Goal: Task Accomplishment & Management: Manage account settings

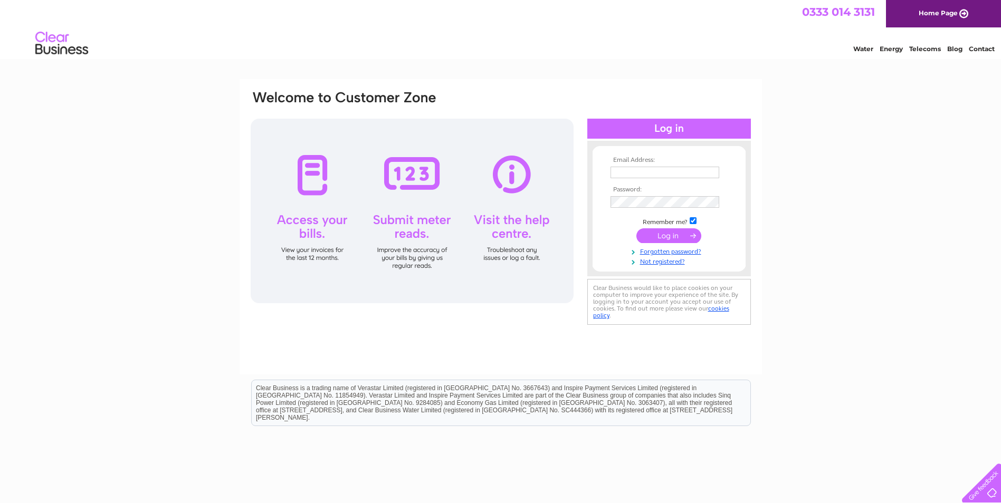
click at [637, 174] on input "text" at bounding box center [664, 173] width 109 height 12
type input "admin@securetechsystems.co.uk"
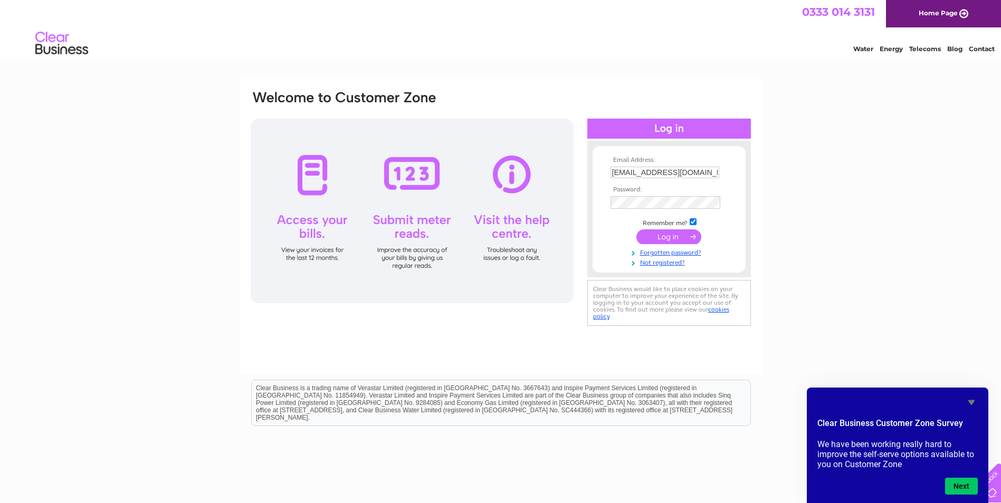
click at [672, 235] on input "submit" at bounding box center [668, 237] width 65 height 15
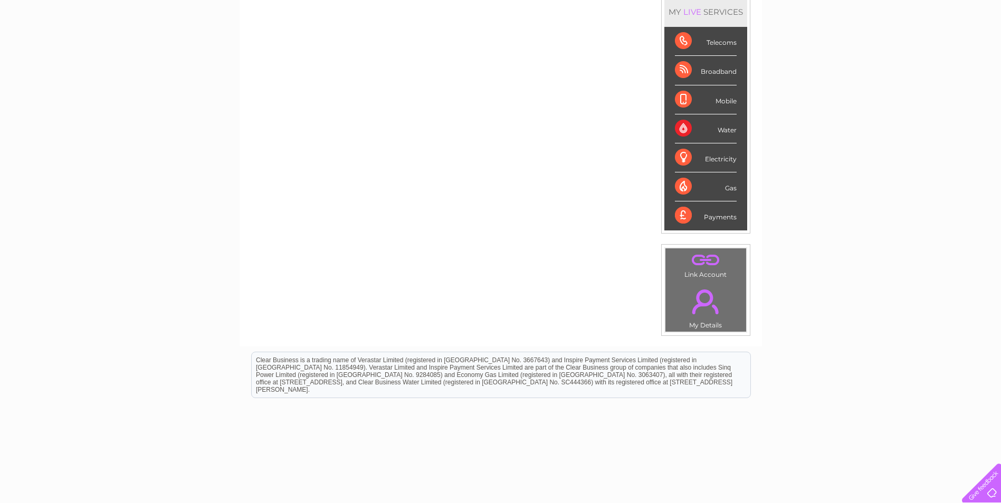
scroll to position [177, 0]
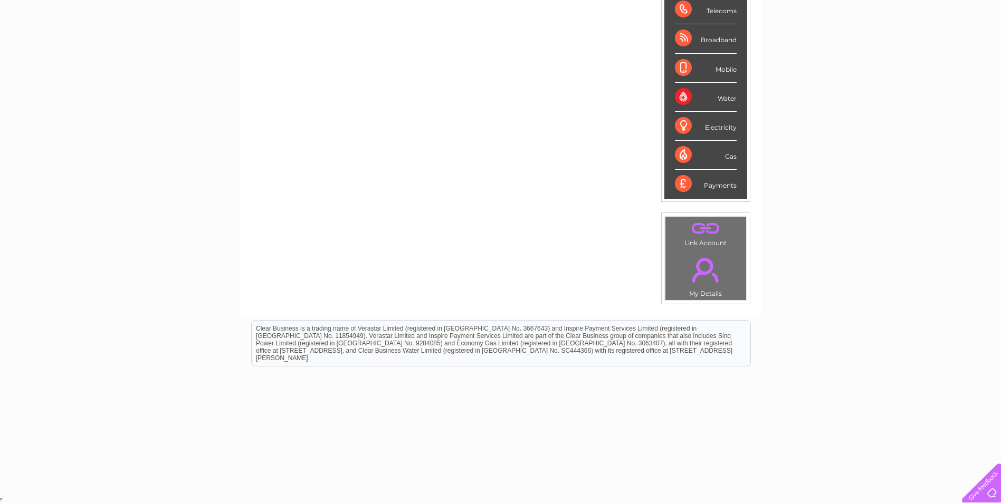
click at [702, 273] on link "." at bounding box center [705, 270] width 75 height 37
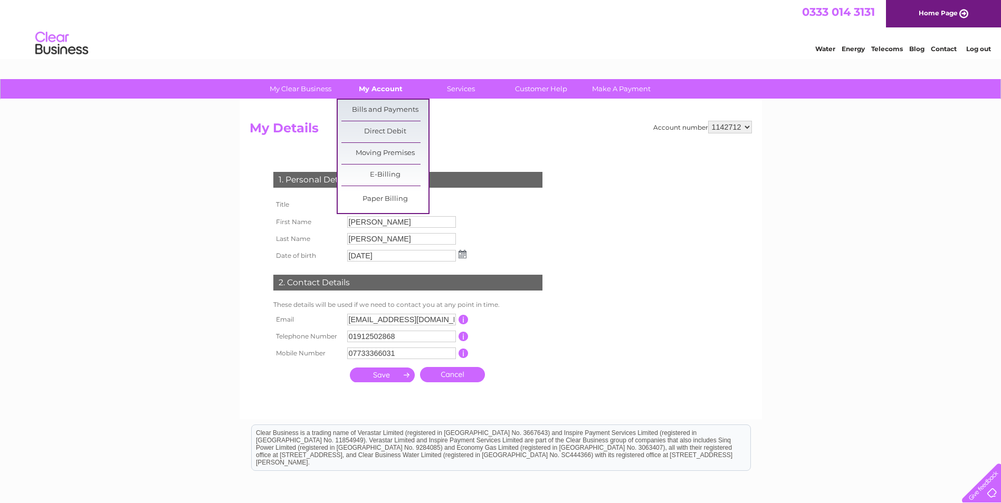
click at [374, 87] on link "My Account" at bounding box center [380, 89] width 87 height 20
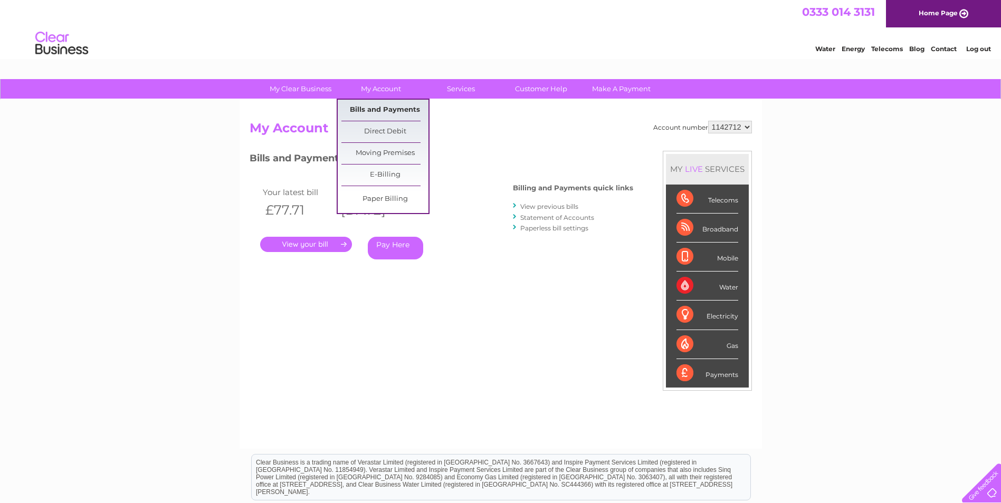
click at [380, 113] on link "Bills and Payments" at bounding box center [384, 110] width 87 height 21
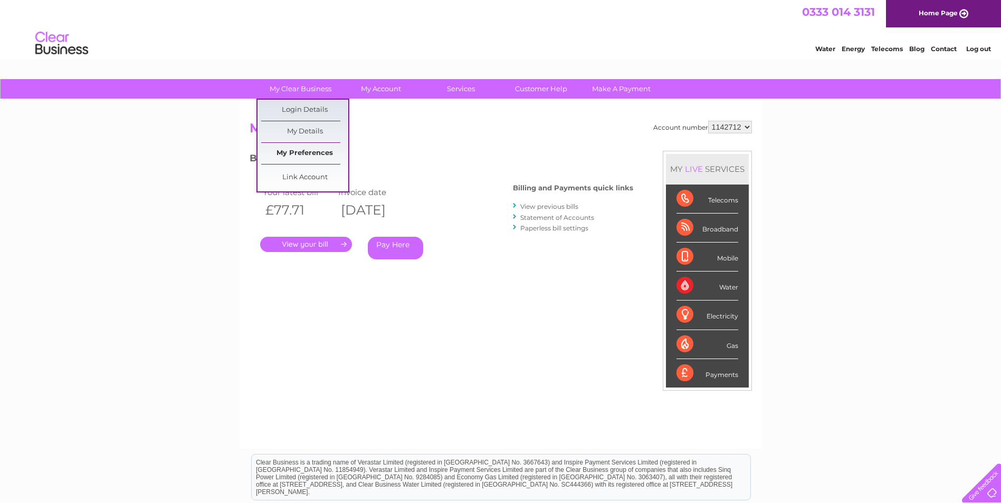
click at [302, 155] on link "My Preferences" at bounding box center [304, 153] width 87 height 21
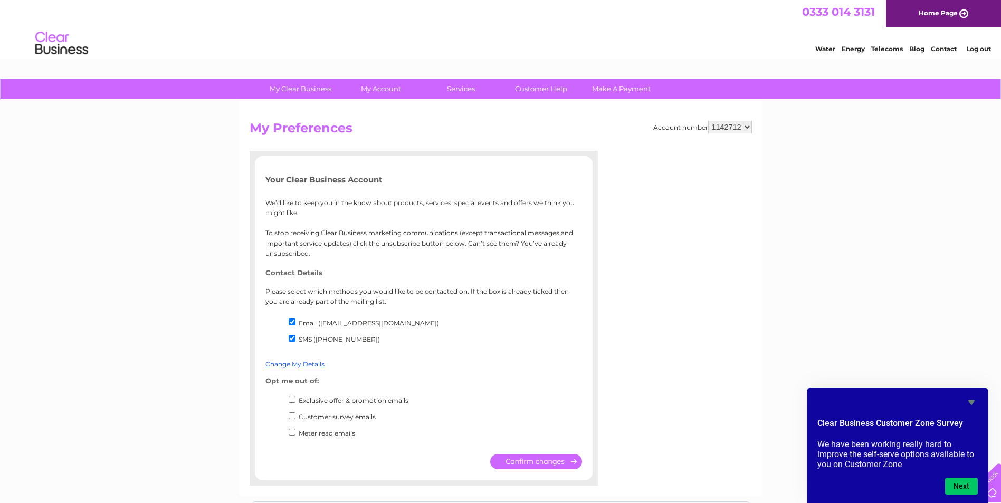
click at [967, 404] on icon "Hide survey" at bounding box center [971, 402] width 13 height 13
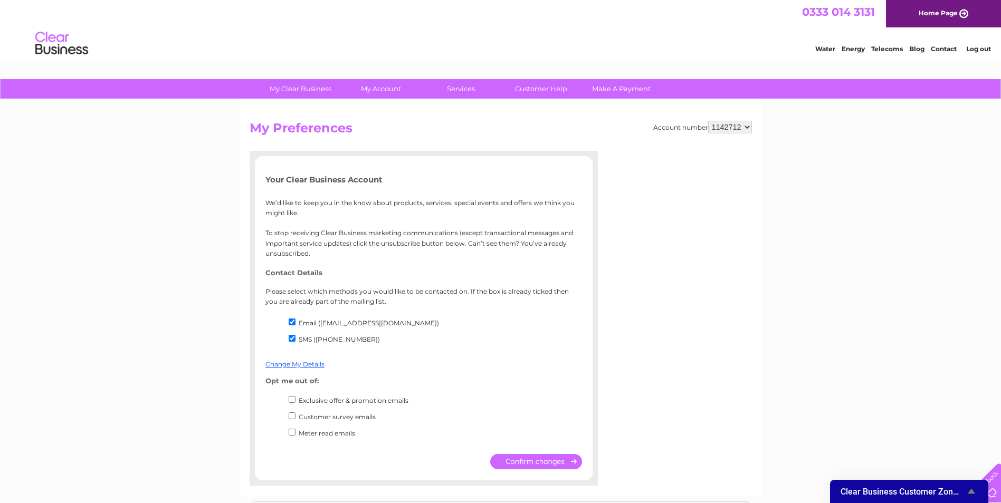
click at [950, 493] on span "Clear Business Customer Zone Survey" at bounding box center [903, 492] width 125 height 10
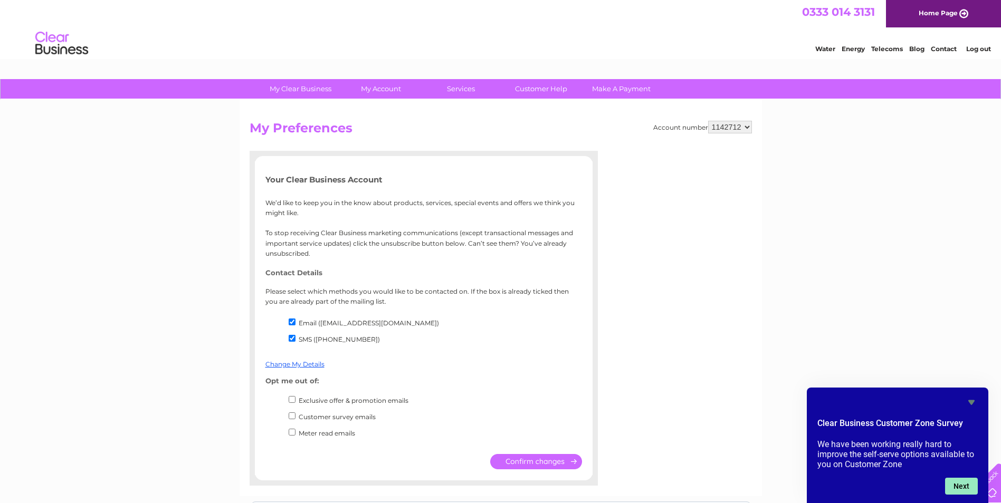
click at [961, 489] on button "Next" at bounding box center [961, 486] width 33 height 17
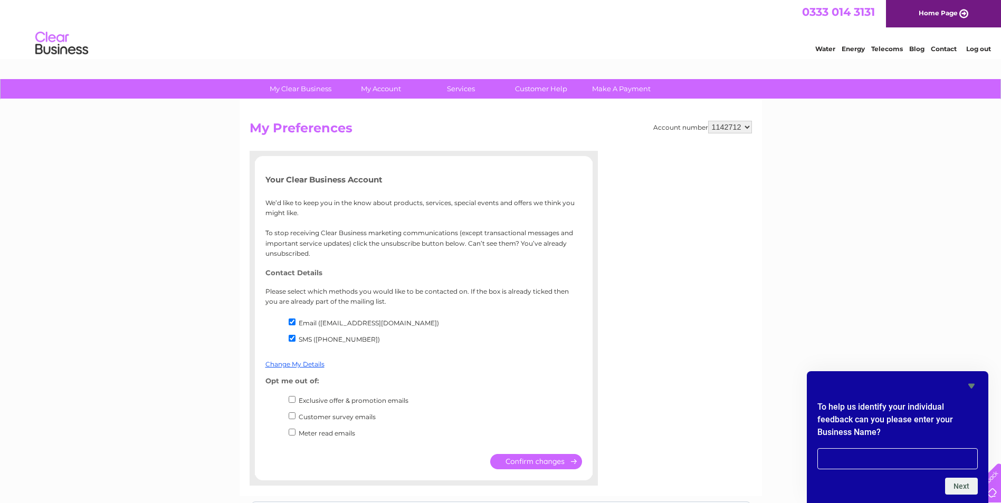
click at [855, 460] on input "text" at bounding box center [897, 458] width 160 height 21
type input "securetech systems"
click at [953, 484] on button "Next" at bounding box center [961, 486] width 33 height 17
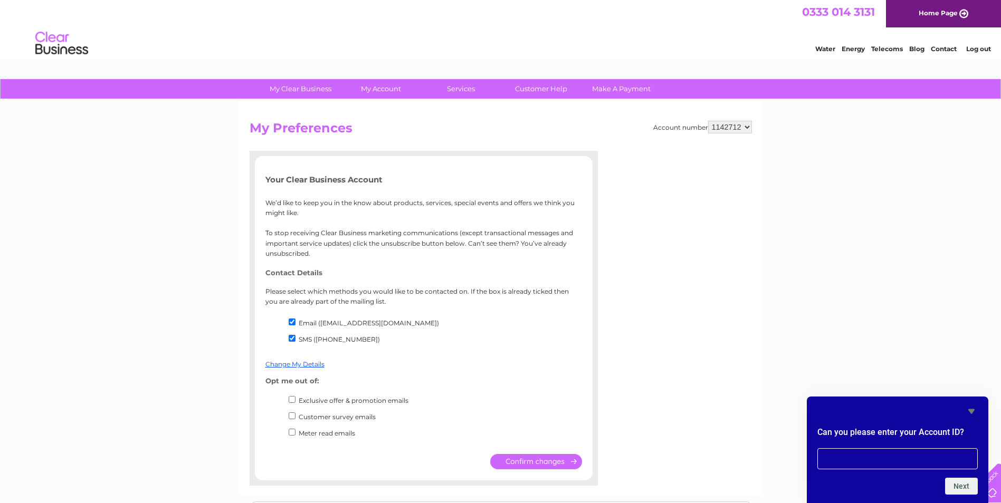
click at [897, 459] on input "text" at bounding box center [897, 458] width 160 height 21
type input "CB1142712"
click at [960, 485] on button "Next" at bounding box center [961, 486] width 33 height 17
